Goal: Transaction & Acquisition: Purchase product/service

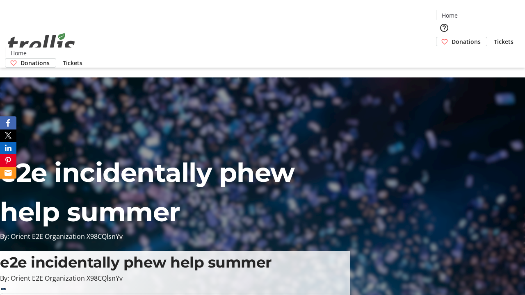
click at [451, 37] on span "Donations" at bounding box center [465, 41] width 29 height 9
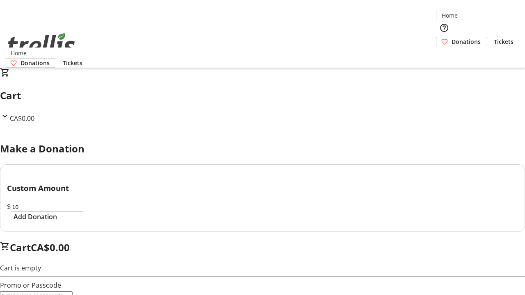
click at [57, 222] on span "Add Donation" at bounding box center [35, 217] width 43 height 10
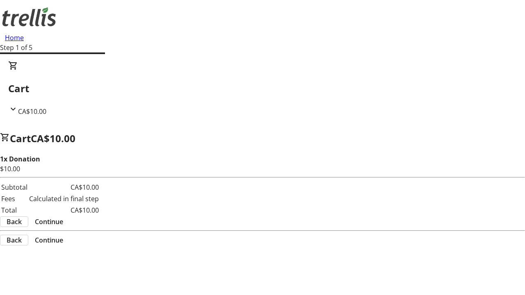
select select "CA"
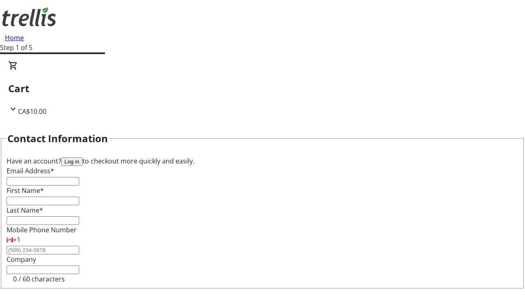
click at [82, 157] on button "Log in" at bounding box center [71, 161] width 21 height 9
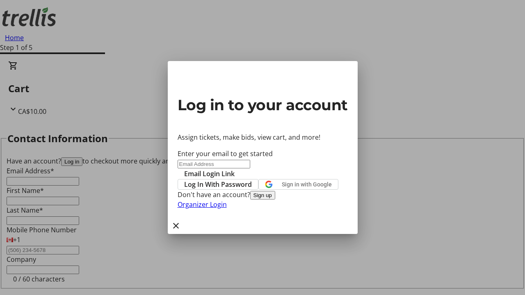
click at [275, 200] on button "Sign up" at bounding box center [262, 195] width 25 height 9
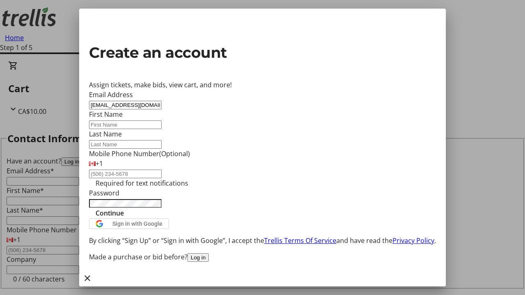
type input "[EMAIL_ADDRESS][DOMAIN_NAME]"
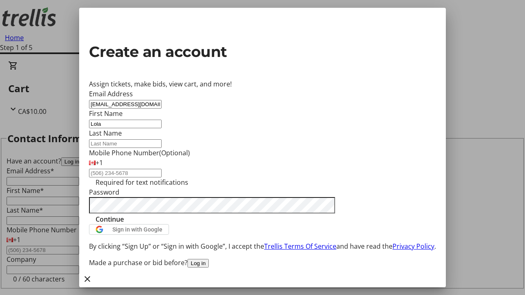
type input "Lola"
type input "[PERSON_NAME]"
click at [124, 224] on span "Continue" at bounding box center [109, 219] width 28 height 10
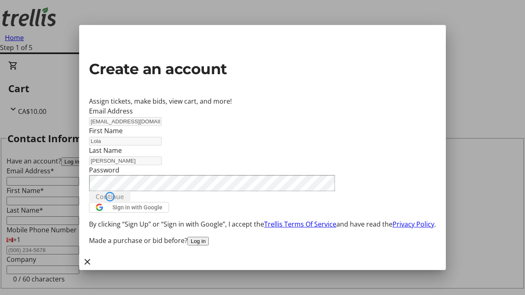
type input "[EMAIL_ADDRESS][DOMAIN_NAME]"
type input "Lola"
type input "[PERSON_NAME]"
select select "CA"
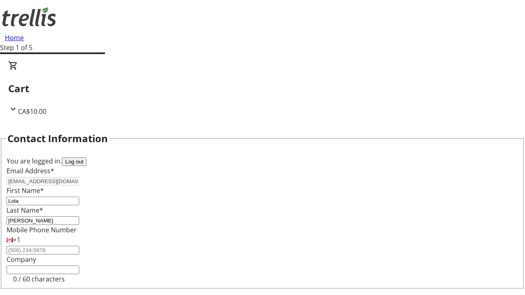
type input "[STREET_ADDRESS][PERSON_NAME]"
type input "Kelowna"
select select "BC"
type input "Kelowna"
type input "V1Y 0C2"
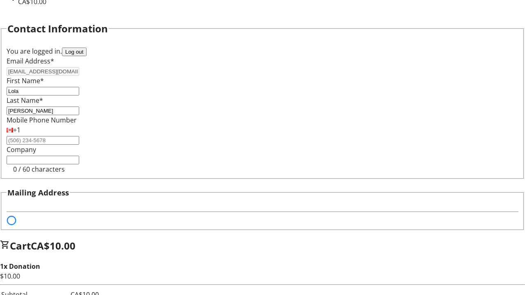
scroll to position [50, 0]
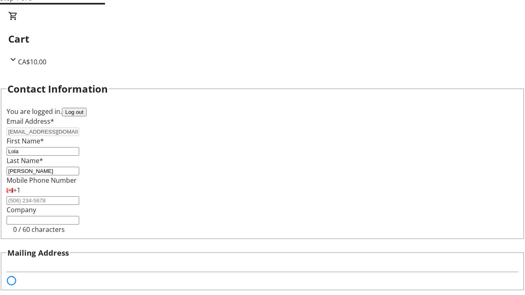
select select "BC"
select select "CA"
